Goal: Find specific page/section

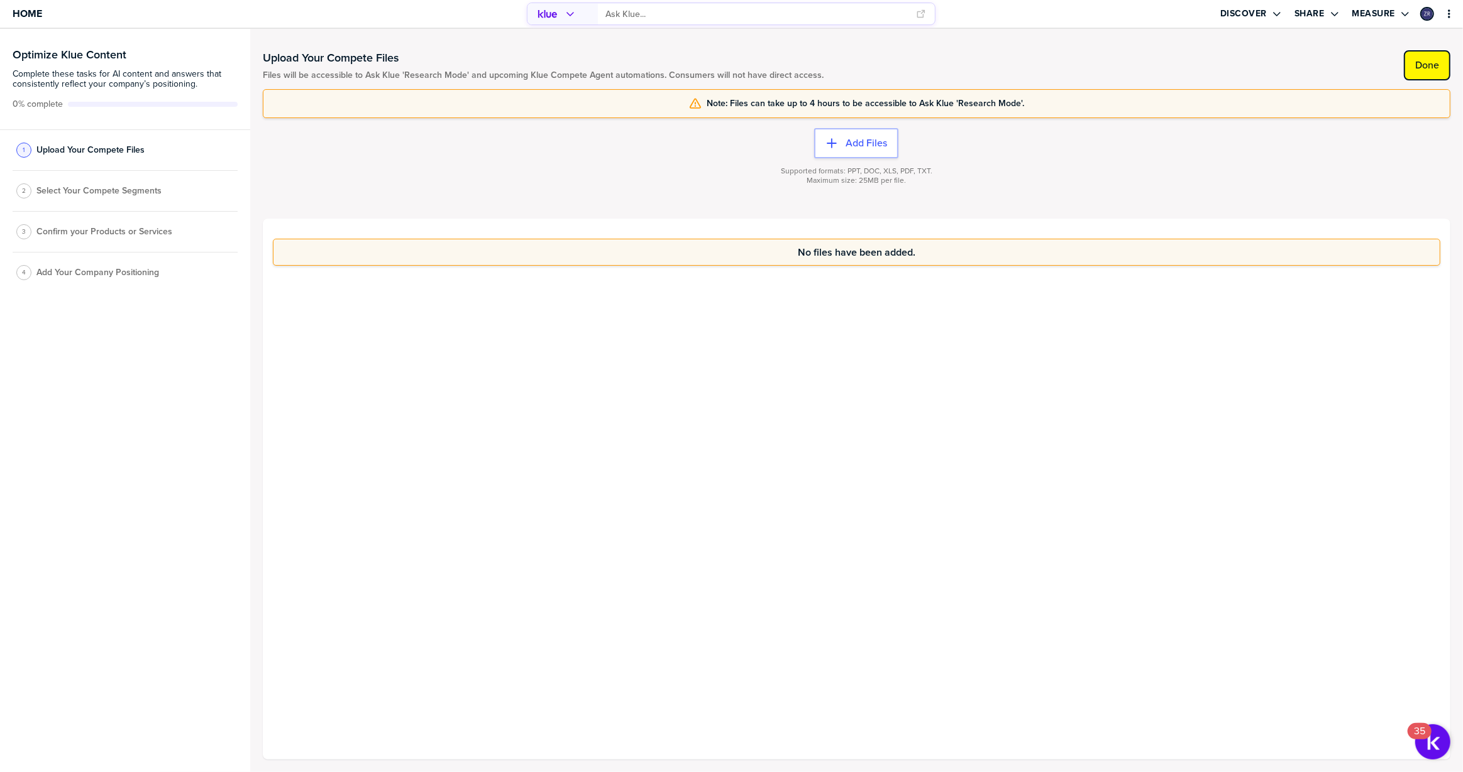
click at [1428, 64] on label "Done" at bounding box center [1427, 65] width 24 height 13
click at [1432, 63] on label "Done" at bounding box center [1427, 65] width 24 height 13
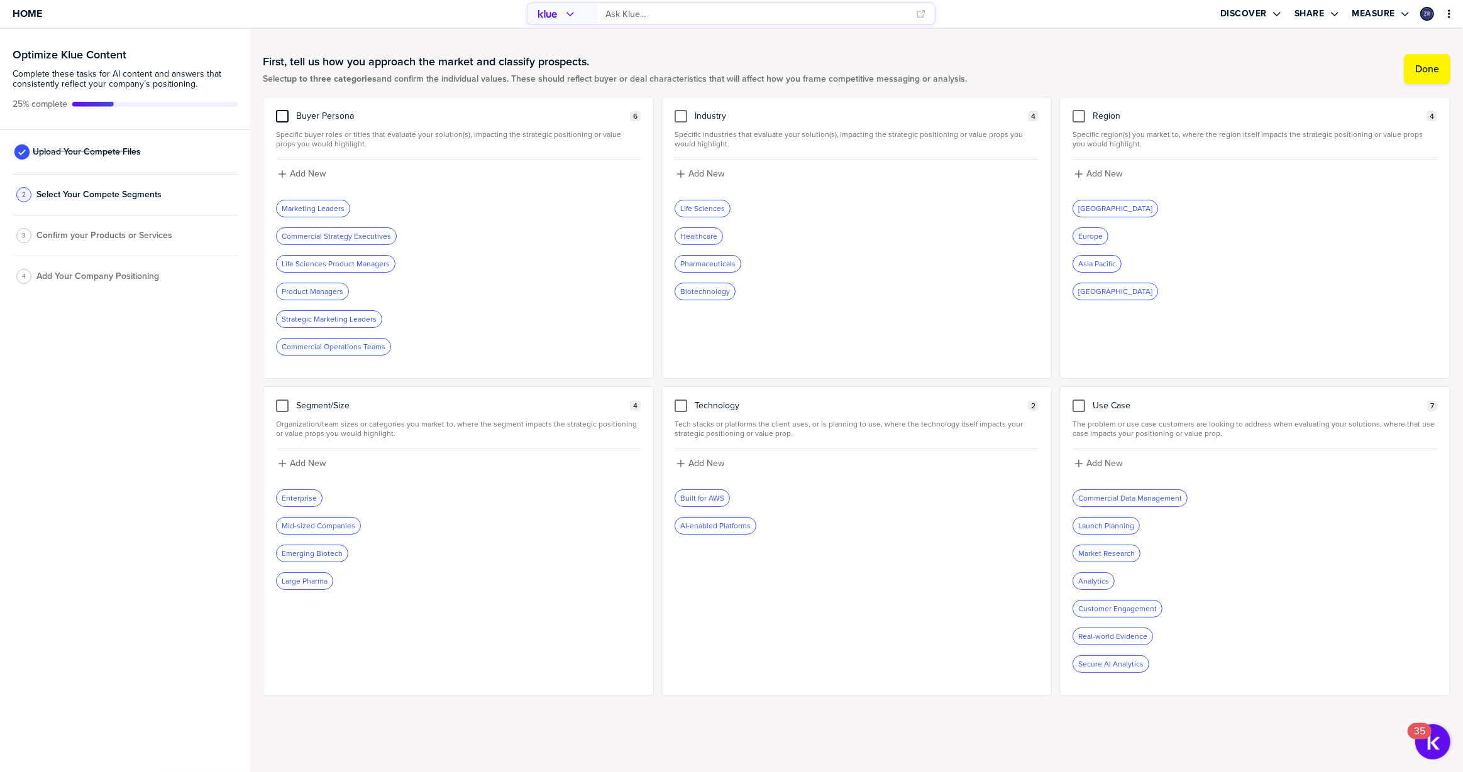
click at [284, 114] on div at bounding box center [282, 116] width 13 height 13
click at [282, 110] on input "checkbox" at bounding box center [282, 110] width 0 height 0
click at [676, 113] on div at bounding box center [680, 116] width 13 height 13
click at [681, 110] on input "checkbox" at bounding box center [681, 110] width 0 height 0
click at [1079, 113] on div at bounding box center [1078, 116] width 13 height 13
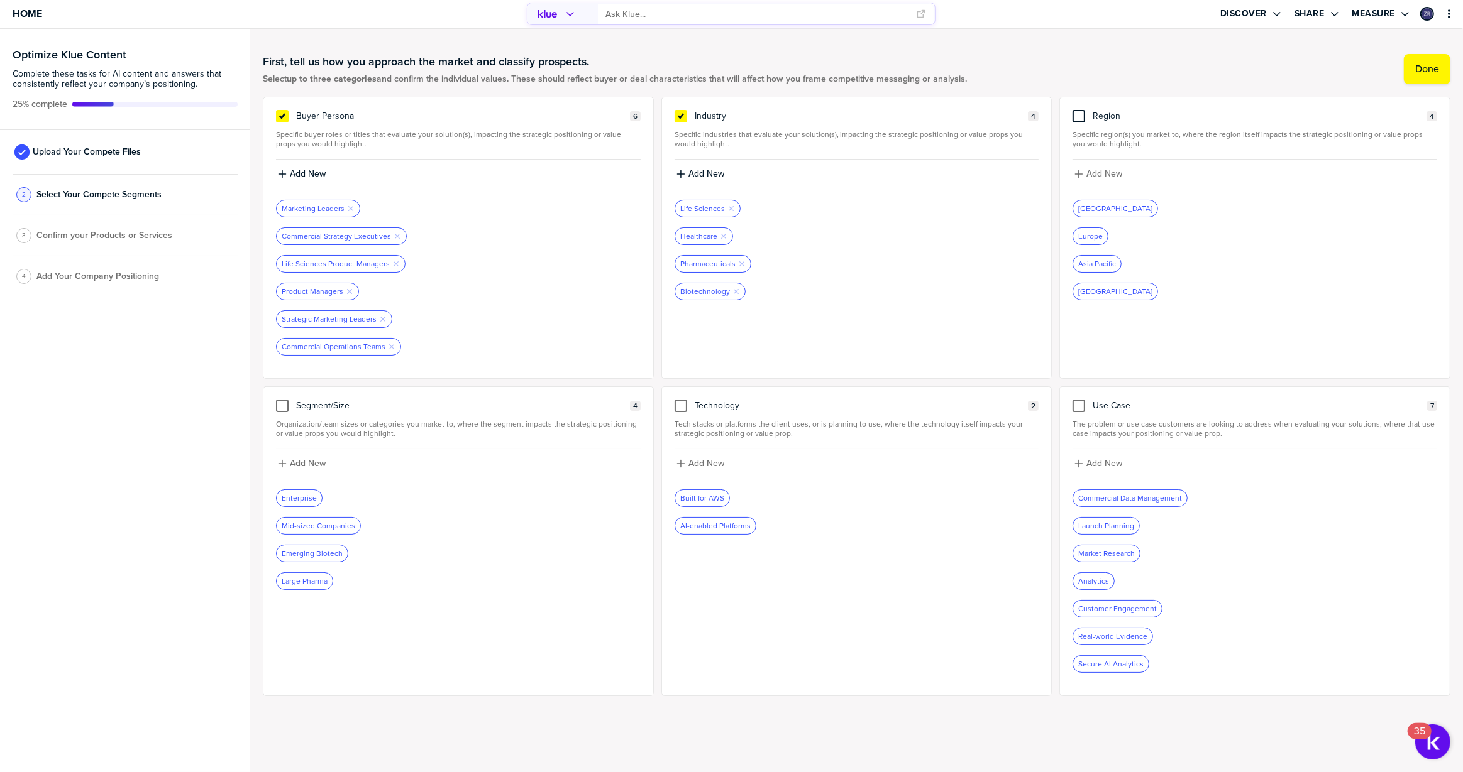
click at [1079, 110] on input "checkbox" at bounding box center [1079, 110] width 0 height 0
click at [1427, 72] on label "Done" at bounding box center [1427, 69] width 24 height 13
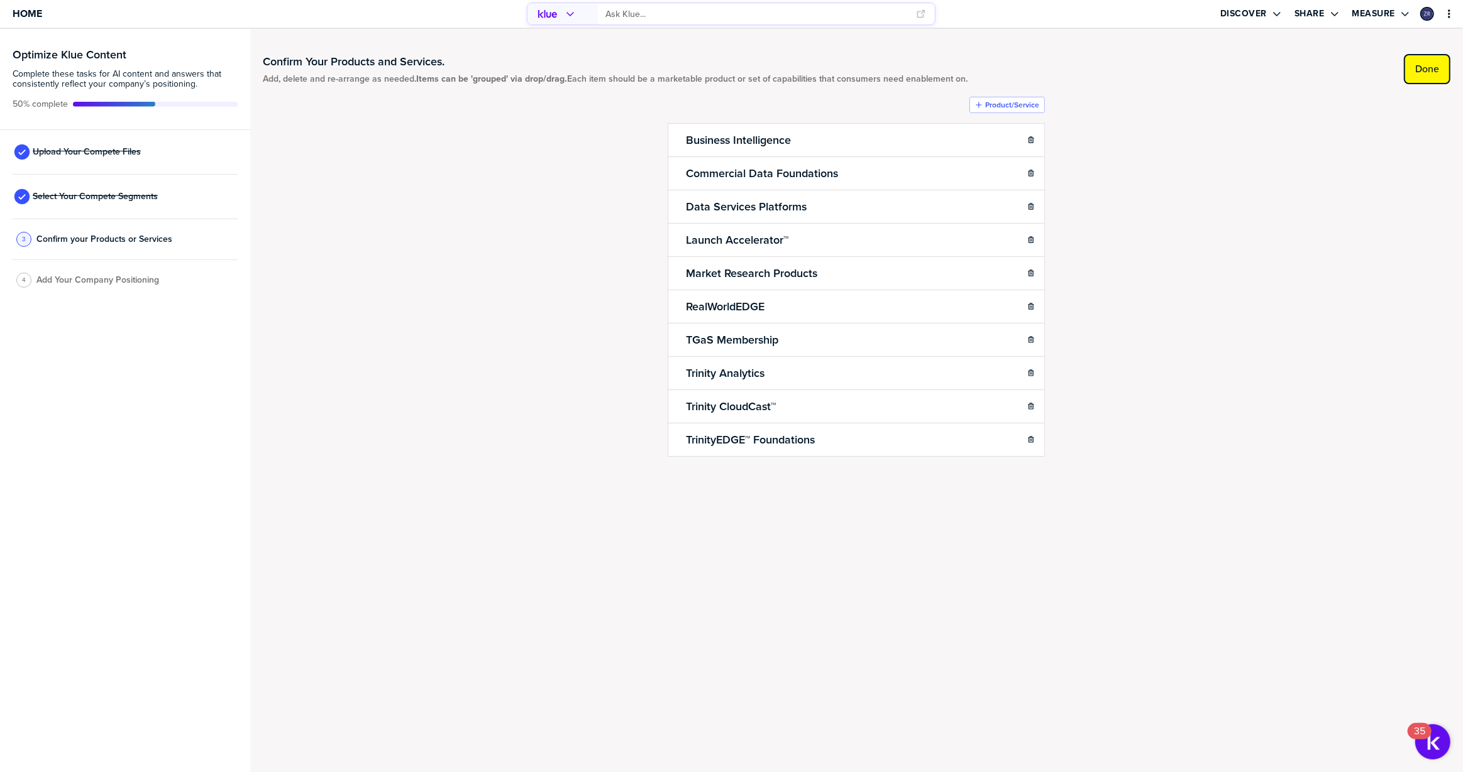
click at [1437, 67] on label "Done" at bounding box center [1427, 69] width 24 height 13
